Goal: Transaction & Acquisition: Purchase product/service

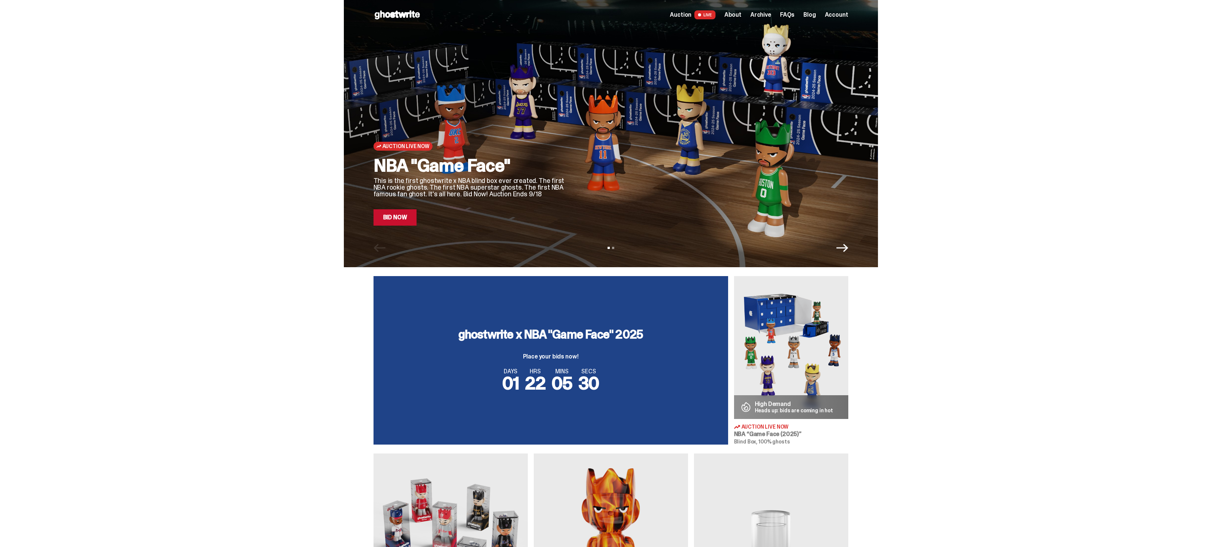
click at [402, 220] on link "Bid Now" at bounding box center [395, 217] width 43 height 16
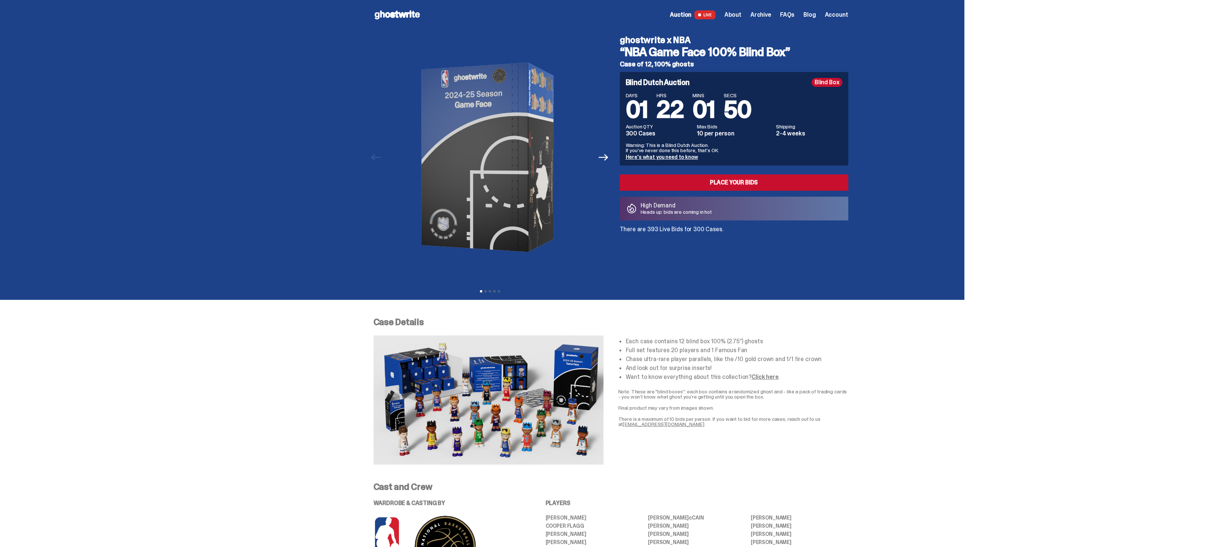
click at [769, 18] on span "Archive" at bounding box center [760, 15] width 21 height 6
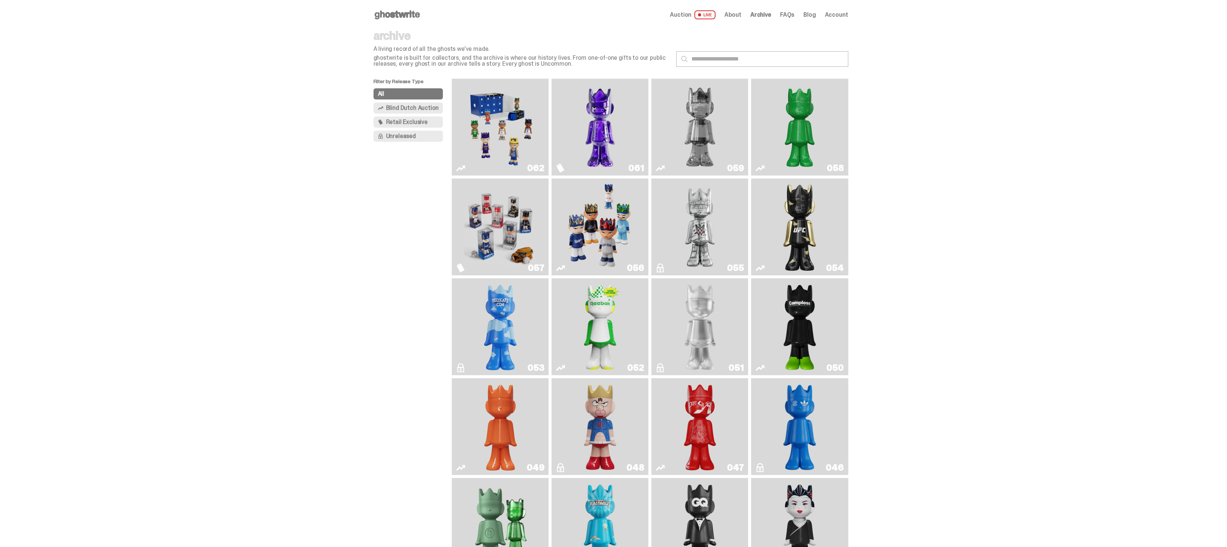
click at [630, 216] on img "Game Face (2025)" at bounding box center [600, 226] width 73 height 91
